Goal: Information Seeking & Learning: Learn about a topic

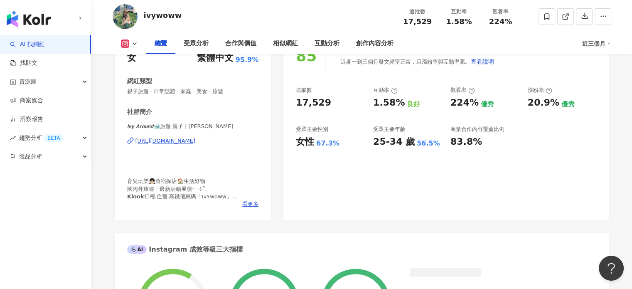
scroll to position [83, 0]
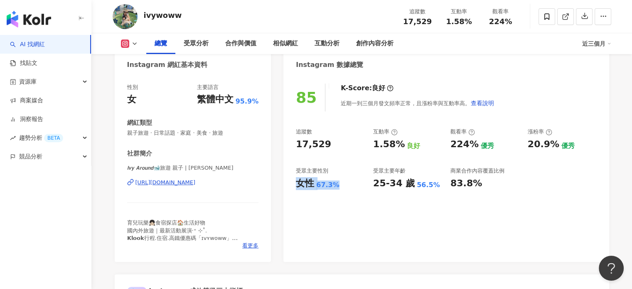
drag, startPoint x: 319, startPoint y: 184, endPoint x: 338, endPoint y: 184, distance: 18.3
click at [338, 184] on div "女性 67.3%" at bounding box center [330, 183] width 69 height 13
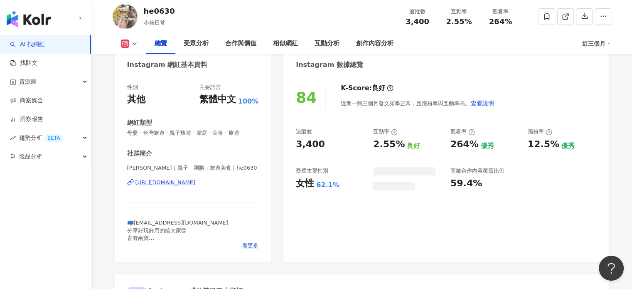
drag, startPoint x: 294, startPoint y: 182, endPoint x: 309, endPoint y: 183, distance: 14.6
click at [336, 183] on div "84 K-Score : 良好 近期一到三個月發文頻率正常，且漲粉率與互動率高。 查看說明 追蹤數 3,400 互動率 2.55% 良好 觀看率 264% 優…" at bounding box center [445, 168] width 325 height 186
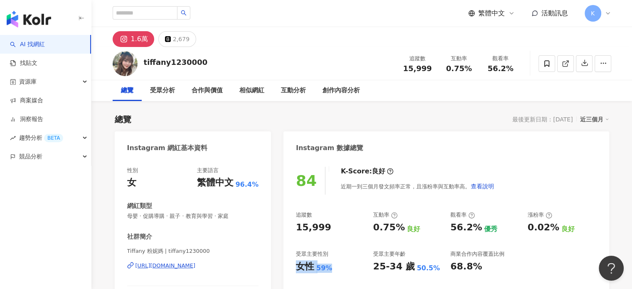
drag, startPoint x: 297, startPoint y: 268, endPoint x: 331, endPoint y: 267, distance: 34.1
click at [331, 267] on div "女性 59%" at bounding box center [330, 266] width 69 height 13
copy div "女性 59%"
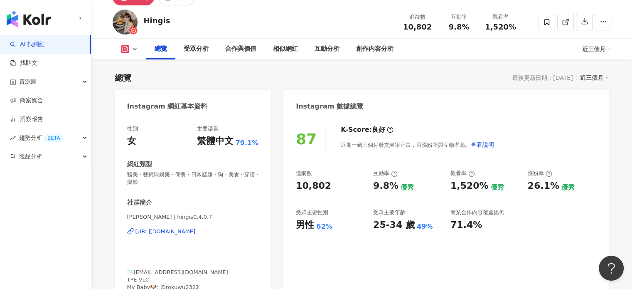
scroll to position [32, 0]
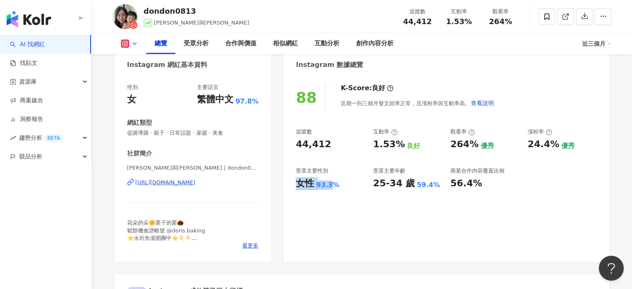
drag, startPoint x: 309, startPoint y: 183, endPoint x: 337, endPoint y: 184, distance: 28.7
click at [337, 184] on div "女性 93.3%" at bounding box center [330, 183] width 69 height 13
